Goal: Information Seeking & Learning: Learn about a topic

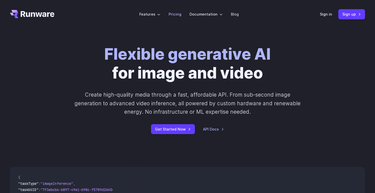
click at [173, 14] on link "Pricing" at bounding box center [175, 14] width 13 height 6
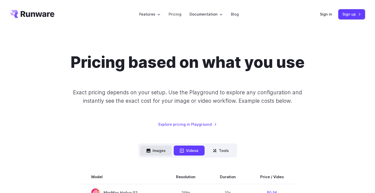
click at [161, 150] on button "Images" at bounding box center [155, 151] width 31 height 10
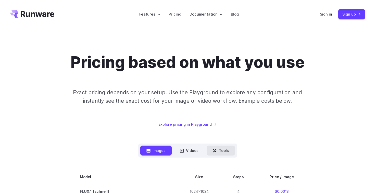
click at [217, 149] on button "Tools" at bounding box center [221, 151] width 28 height 10
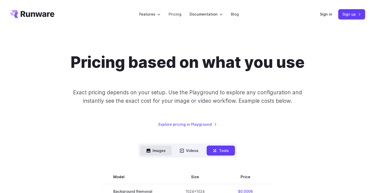
click at [163, 147] on button "Images" at bounding box center [155, 151] width 31 height 10
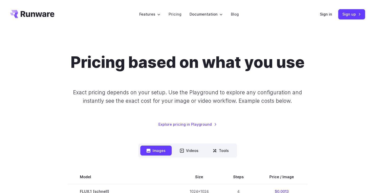
click at [46, 15] on icon "Go to /" at bounding box center [38, 14] width 34 height 6
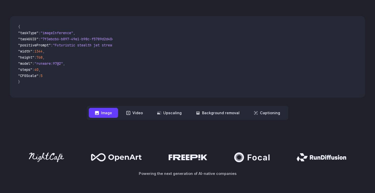
scroll to position [146, 0]
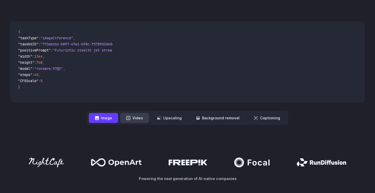
click at [136, 122] on button "Video" at bounding box center [134, 118] width 29 height 10
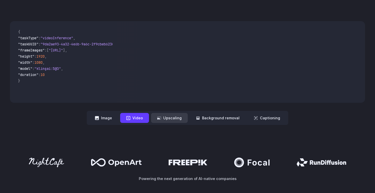
click at [177, 118] on button "Upscaling" at bounding box center [169, 118] width 37 height 10
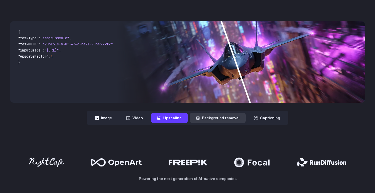
click at [208, 119] on button "Background removal" at bounding box center [218, 118] width 56 height 10
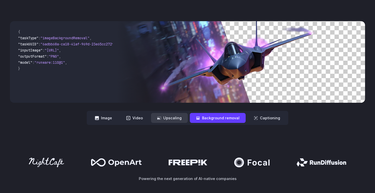
click at [173, 116] on button "Upscaling" at bounding box center [169, 118] width 37 height 10
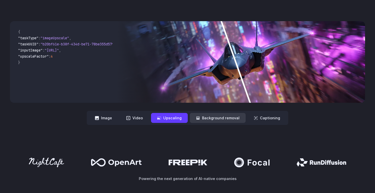
click at [239, 116] on button "Background removal" at bounding box center [218, 118] width 56 height 10
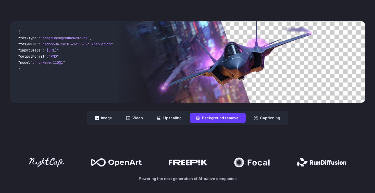
click at [257, 126] on div "**********" at bounding box center [187, 73] width 375 height 136
click at [263, 121] on button "Captioning" at bounding box center [267, 118] width 39 height 10
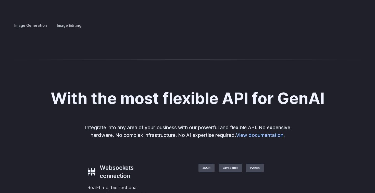
scroll to position [971, 0]
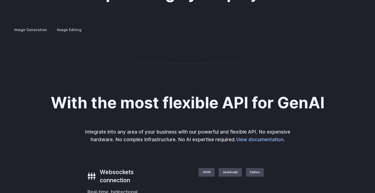
click at [0, 0] on button "Go to 3 of 4" at bounding box center [0, 0] width 0 height 0
click at [0, 0] on div at bounding box center [0, 0] width 0 height 0
drag, startPoint x: 315, startPoint y: 157, endPoint x: 309, endPoint y: 157, distance: 5.6
click at [0, 0] on button "Go to 4 of 4" at bounding box center [0, 0] width 0 height 0
click at [0, 0] on button "Go to 1 of 4" at bounding box center [0, 0] width 0 height 0
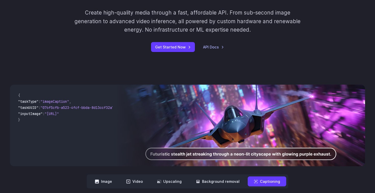
scroll to position [0, 0]
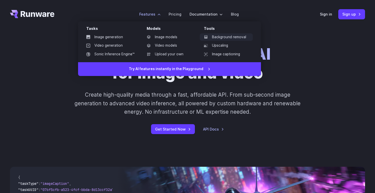
click at [215, 34] on link "Background removal" at bounding box center [226, 37] width 53 height 8
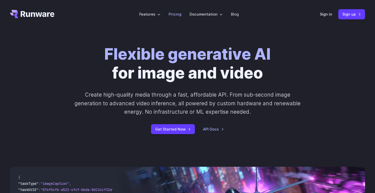
click at [174, 15] on link "Pricing" at bounding box center [175, 14] width 13 height 6
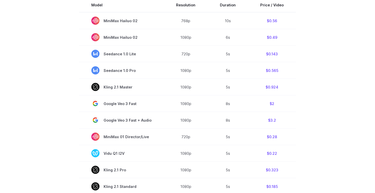
scroll to position [140, 0]
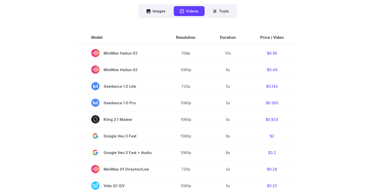
click at [221, 17] on nav "Images Videos Tools ****** ****** *****" at bounding box center [187, 11] width 99 height 14
click at [221, 12] on button "Tools" at bounding box center [221, 11] width 28 height 10
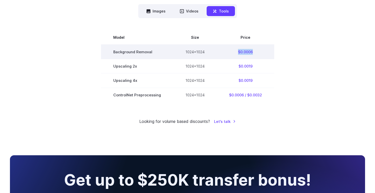
drag, startPoint x: 258, startPoint y: 49, endPoint x: 235, endPoint y: 50, distance: 23.2
click at [235, 50] on td "$0.0006" at bounding box center [245, 52] width 57 height 15
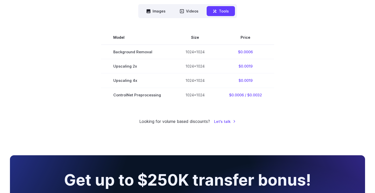
click at [283, 53] on section "Model Size Price Background Removal 1024x1024 $0.0006 Upscaling 2x 1024x1024 $0…" at bounding box center [187, 65] width 355 height 71
